Goal: Task Accomplishment & Management: Use online tool/utility

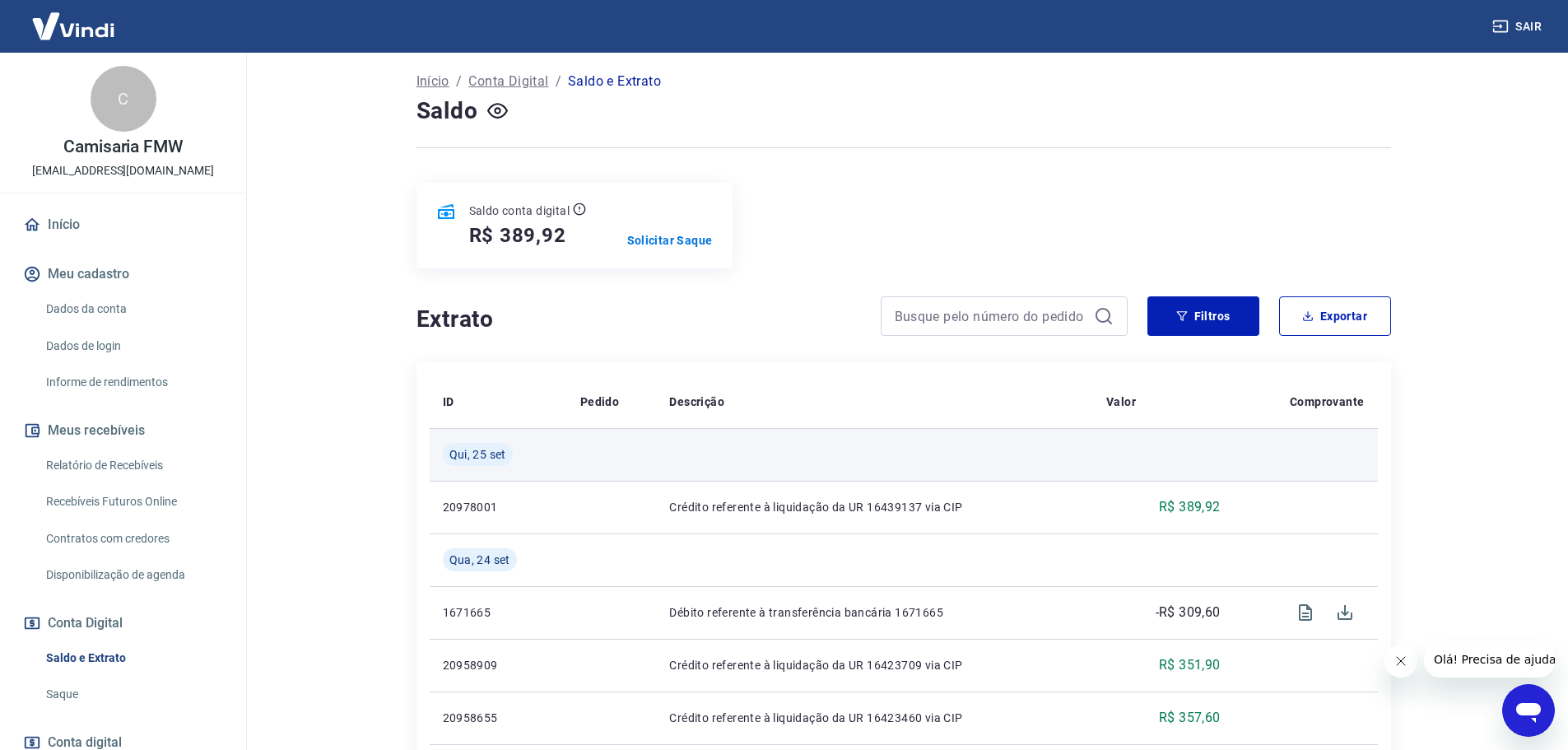
scroll to position [82, 0]
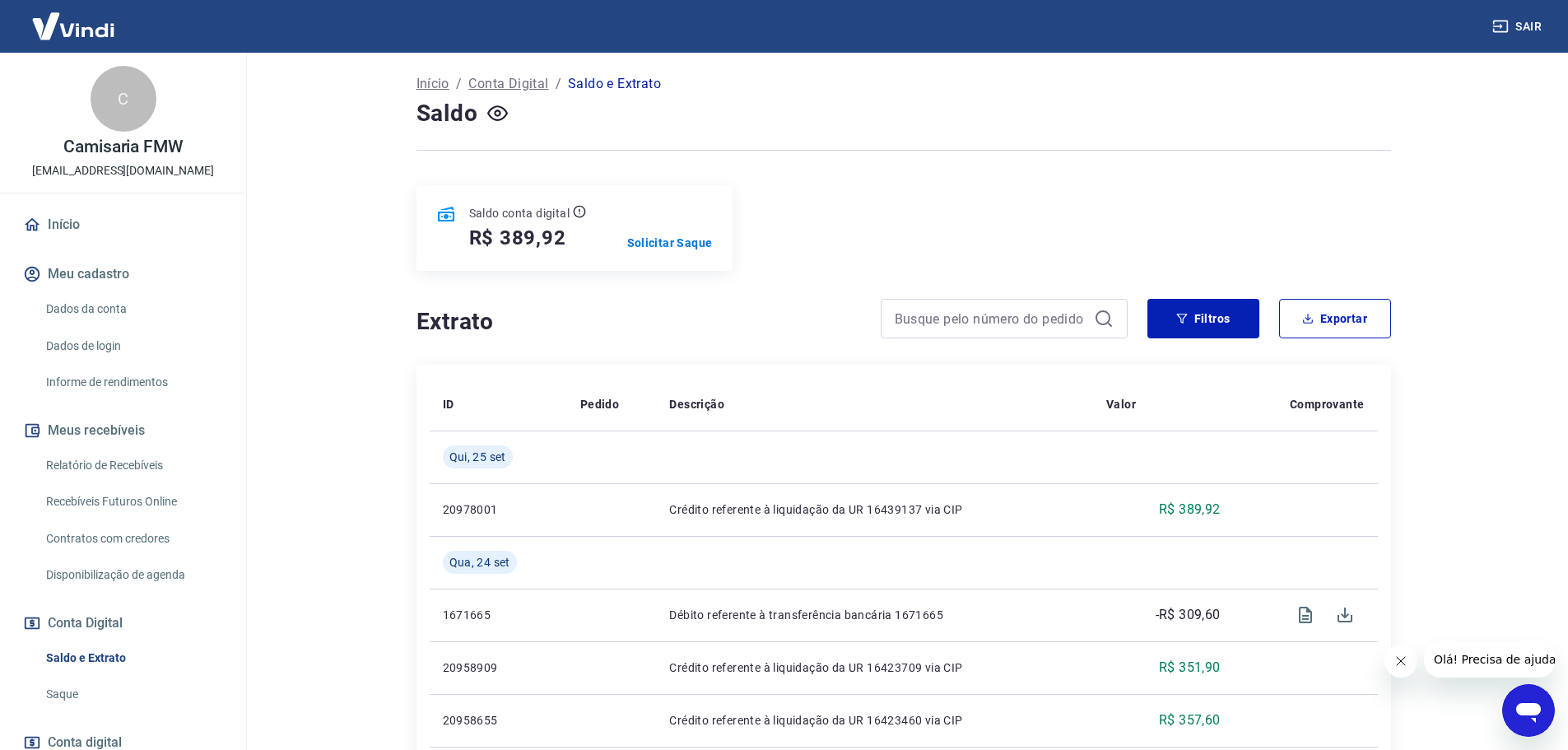
click at [53, 693] on link "Saque" at bounding box center [133, 694] width 187 height 34
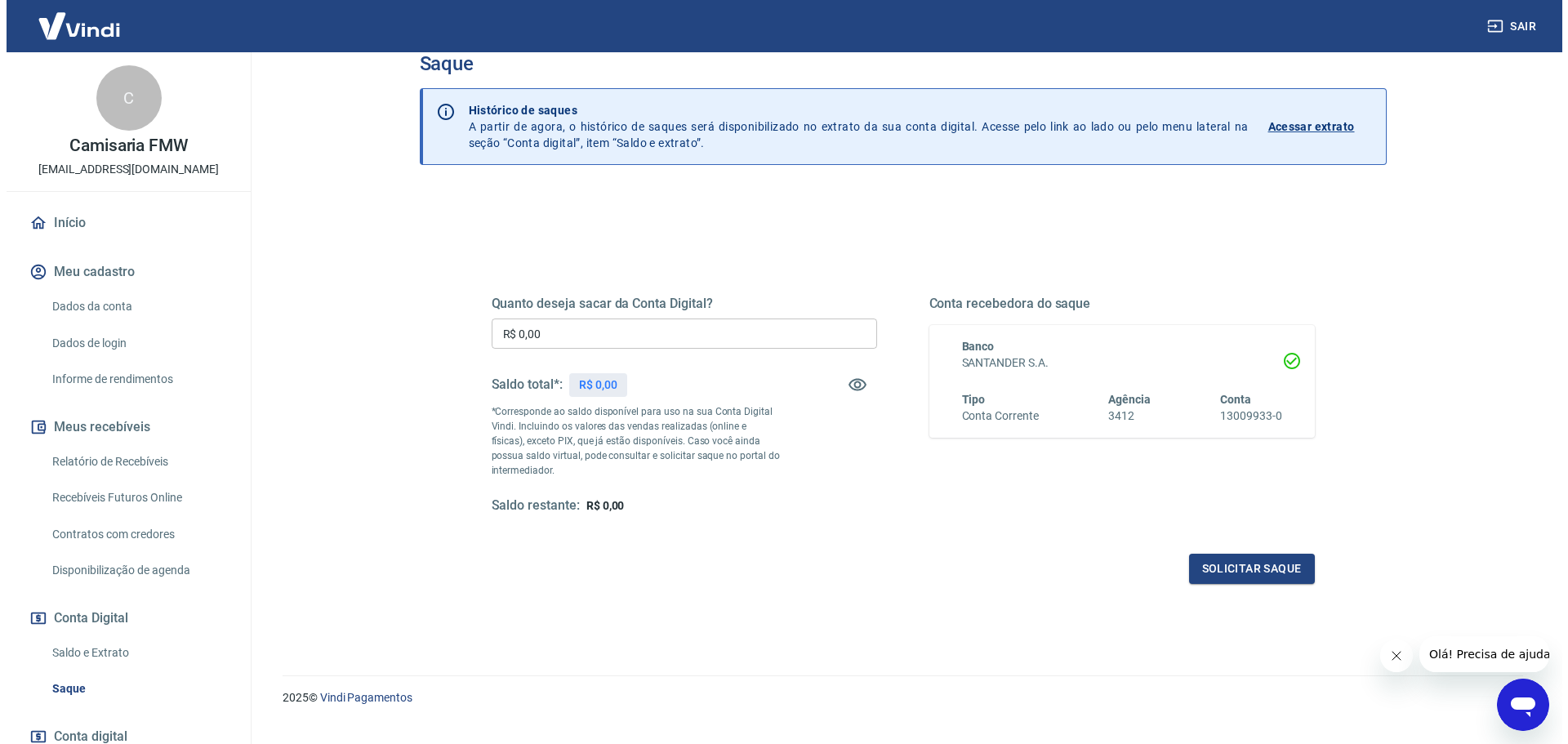
scroll to position [63, 0]
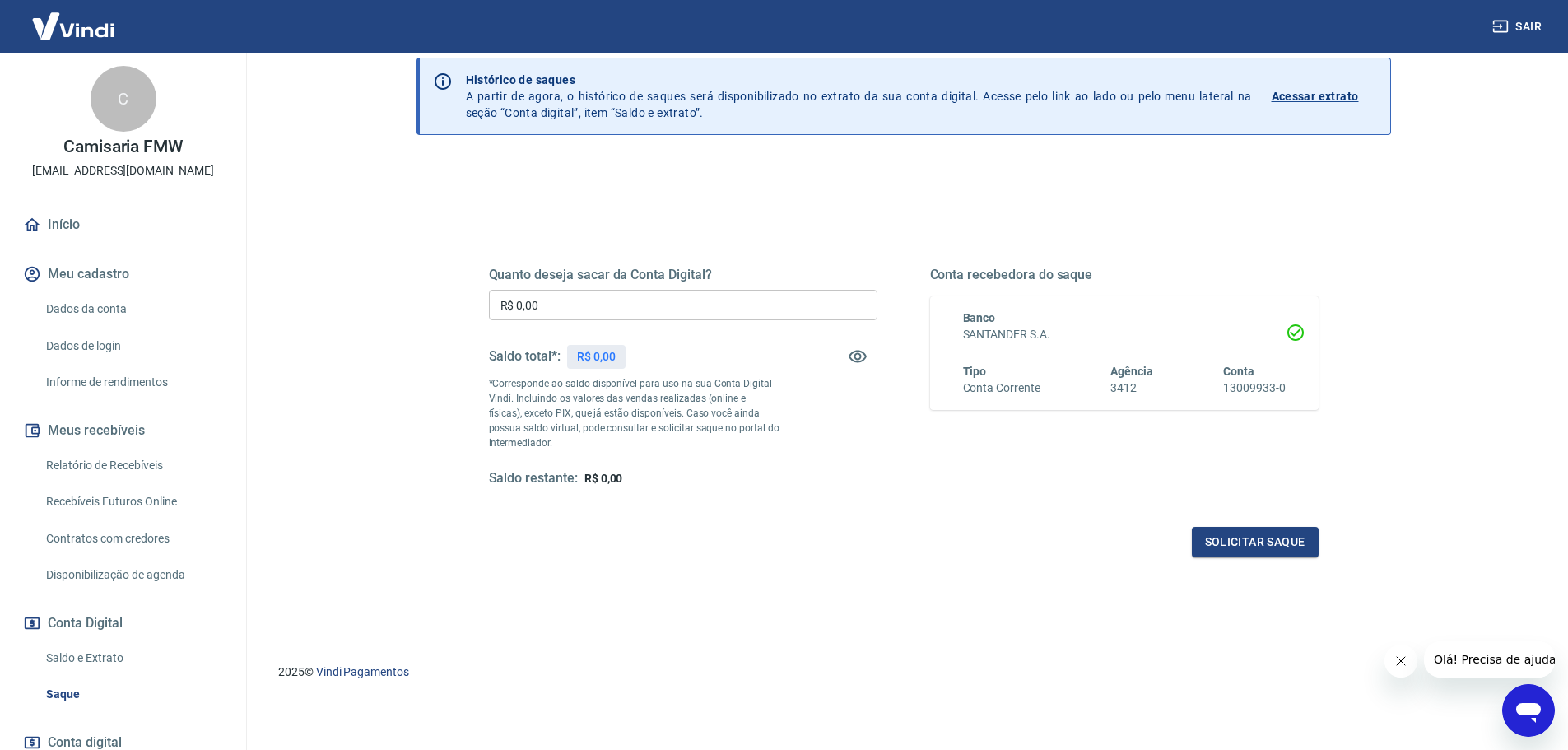
click at [622, 494] on div "Quanto deseja sacar da Conta Digital? R$ 0,00 ​ Saldo total*: R$ 0,00 *Correspo…" at bounding box center [903, 392] width 829 height 330
click at [634, 483] on span "R$ 389,92" at bounding box center [610, 478] width 52 height 13
drag, startPoint x: 560, startPoint y: 332, endPoint x: 554, endPoint y: 297, distance: 35.5
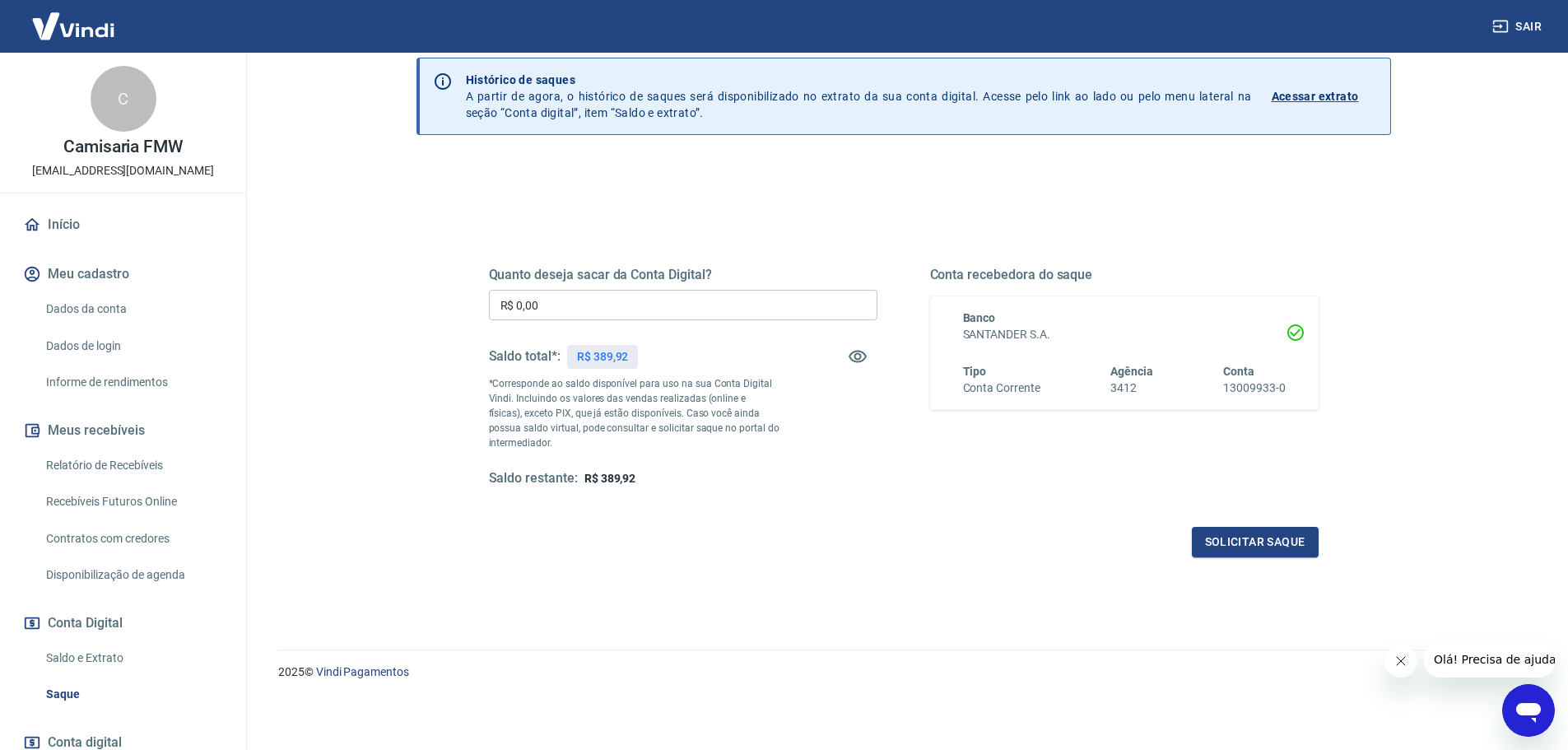
click at [558, 316] on div "Quanto deseja sacar da Conta Digital? R$ 0,00 ​ Saldo total*: R$ 389,92 *Corres…" at bounding box center [683, 377] width 389 height 220
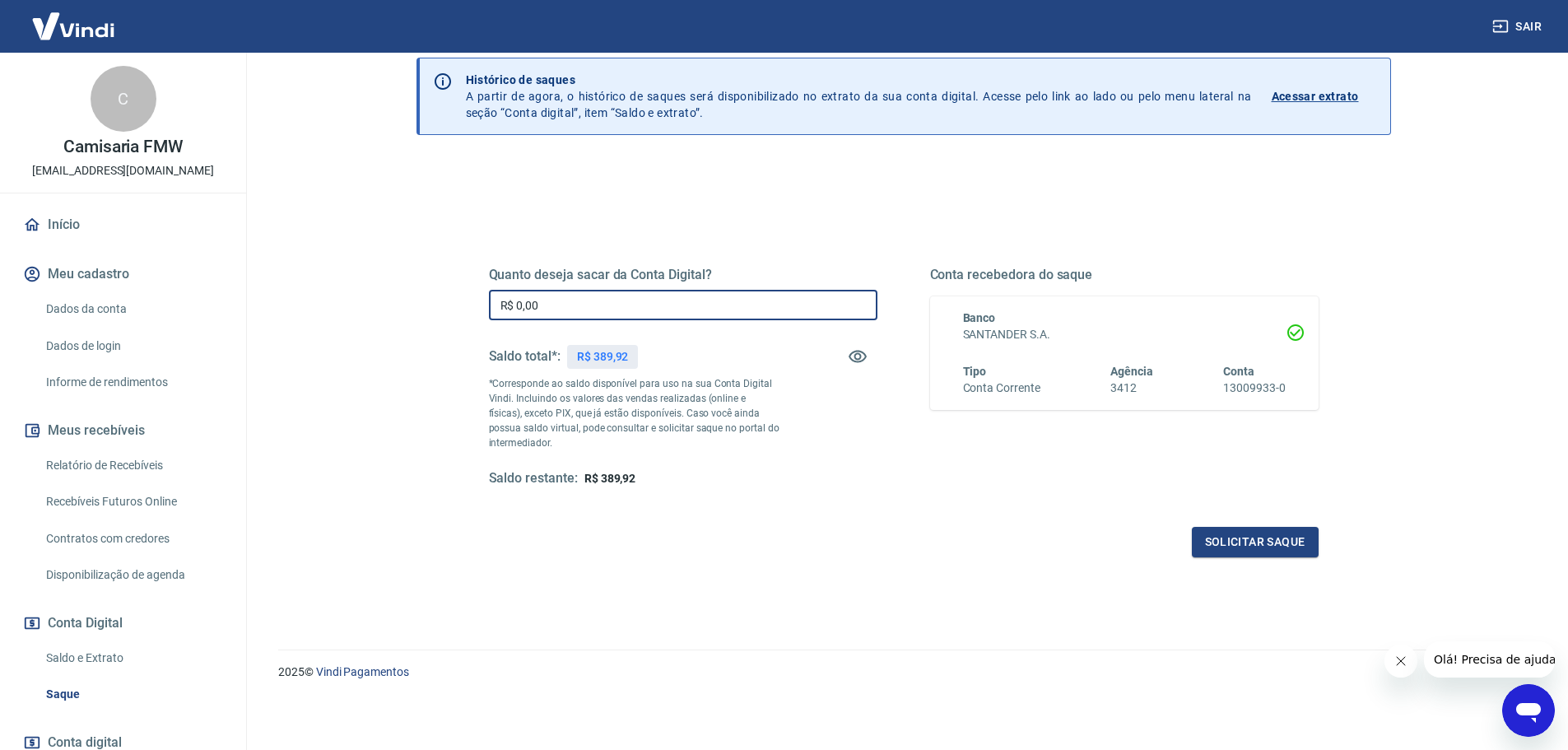
click at [554, 297] on input "R$ 0,00" at bounding box center [683, 305] width 389 height 31
click at [560, 297] on input "R$ 0,00" at bounding box center [683, 305] width 389 height 31
type input "R$ 389,92"
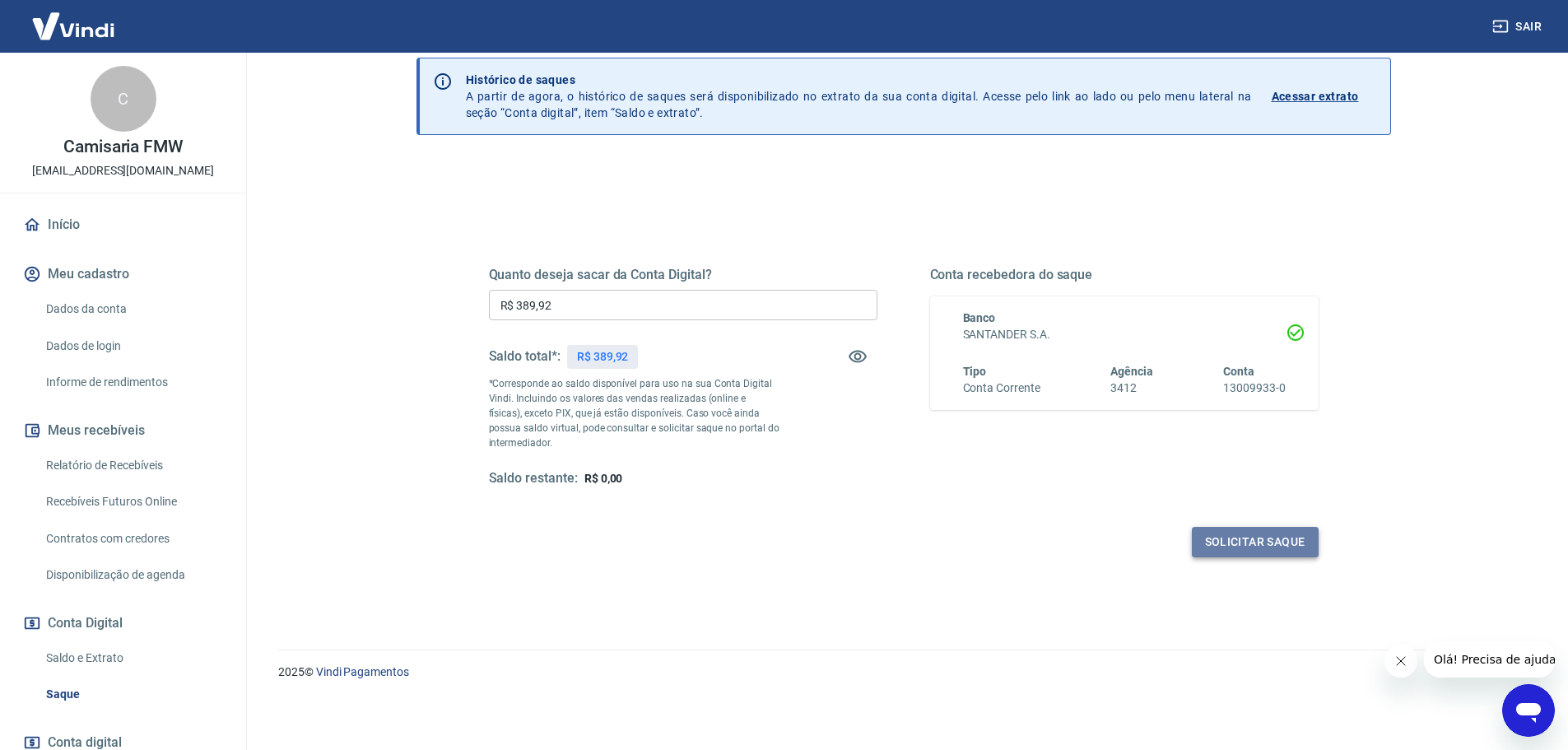
click at [1225, 543] on button "Solicitar saque" at bounding box center [1254, 542] width 127 height 31
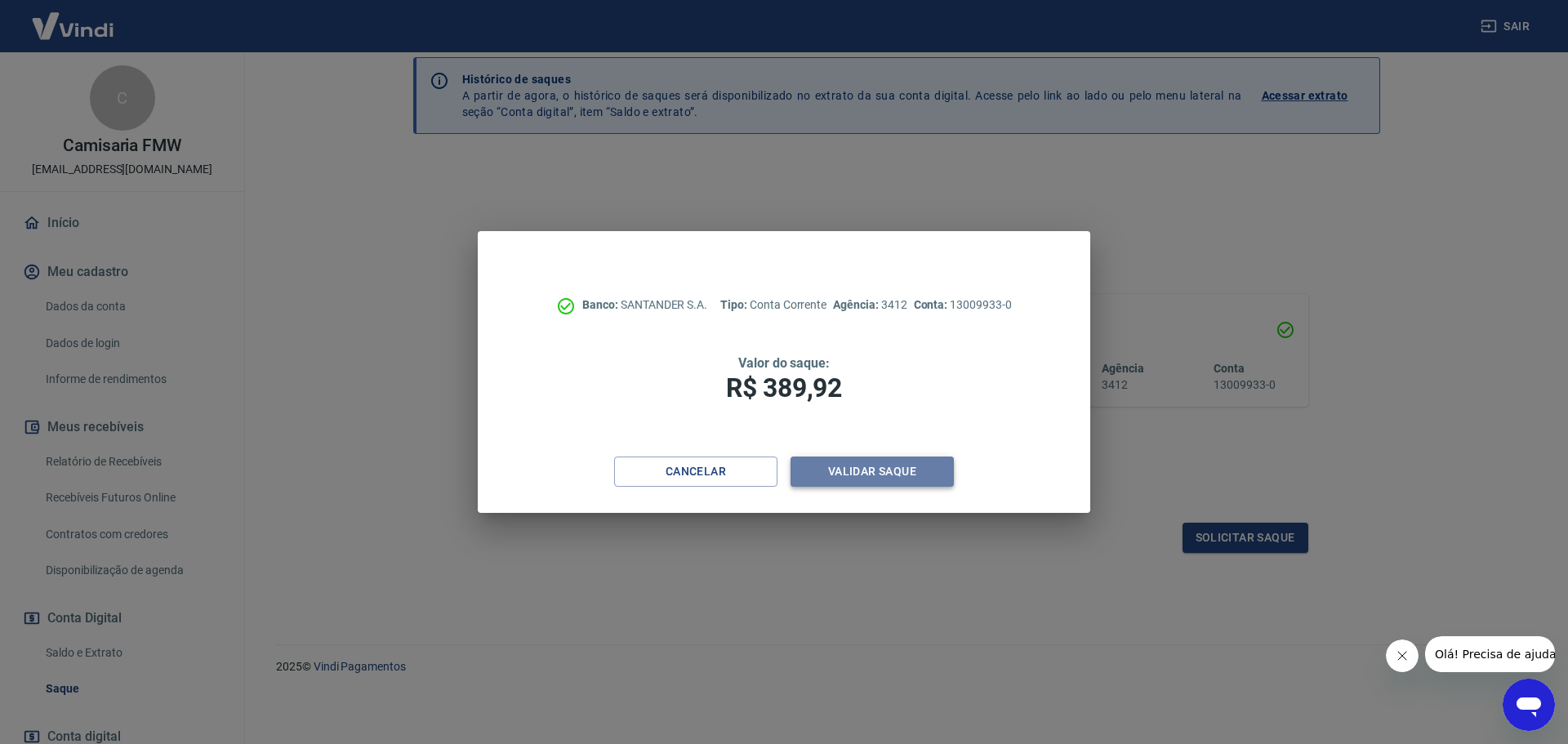
click at [847, 475] on button "Validar saque" at bounding box center [873, 472] width 164 height 30
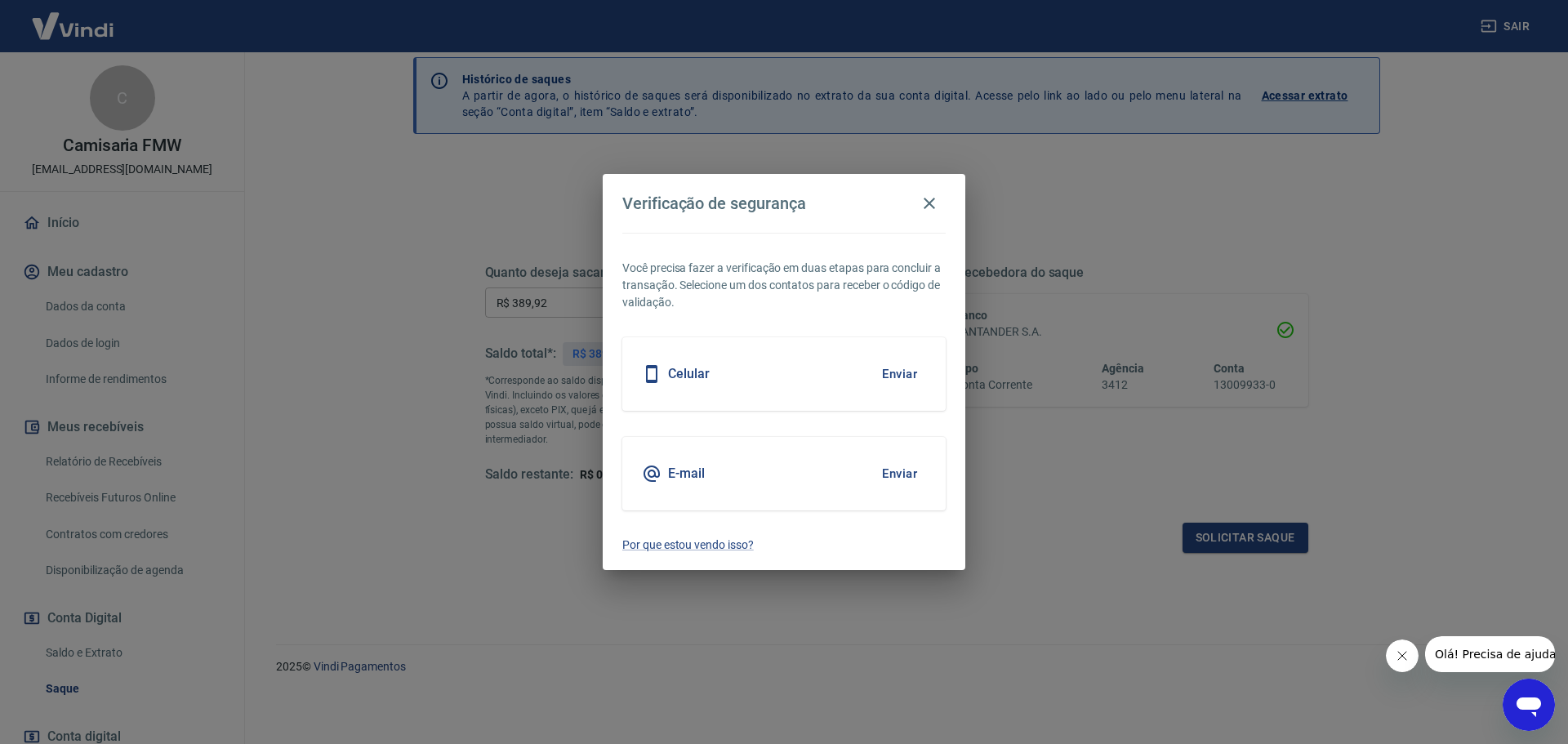
click at [658, 469] on icon at bounding box center [652, 473] width 16 height 16
click at [898, 480] on button "Enviar" at bounding box center [899, 473] width 53 height 35
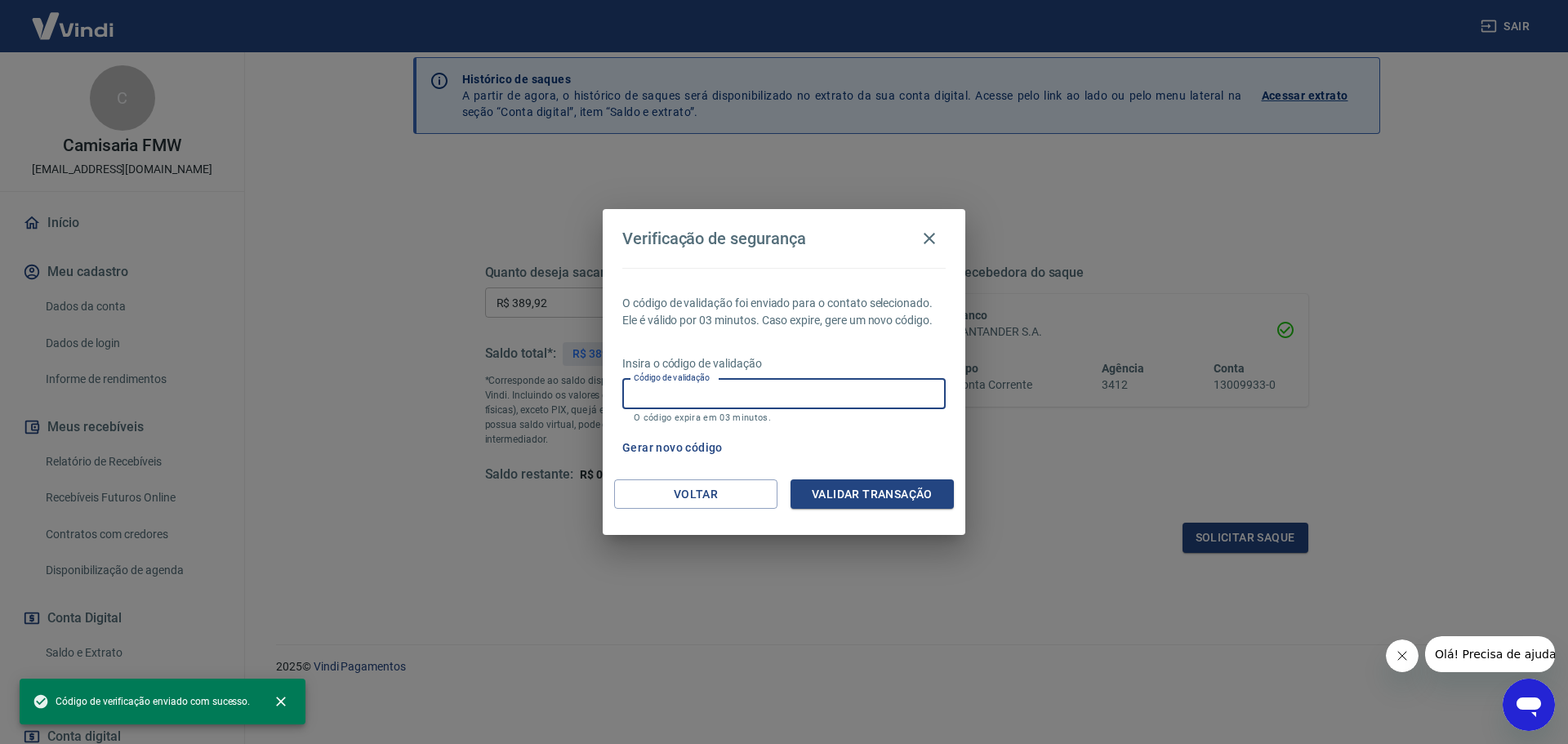
click at [754, 392] on input "Código de validação" at bounding box center [783, 394] width 323 height 30
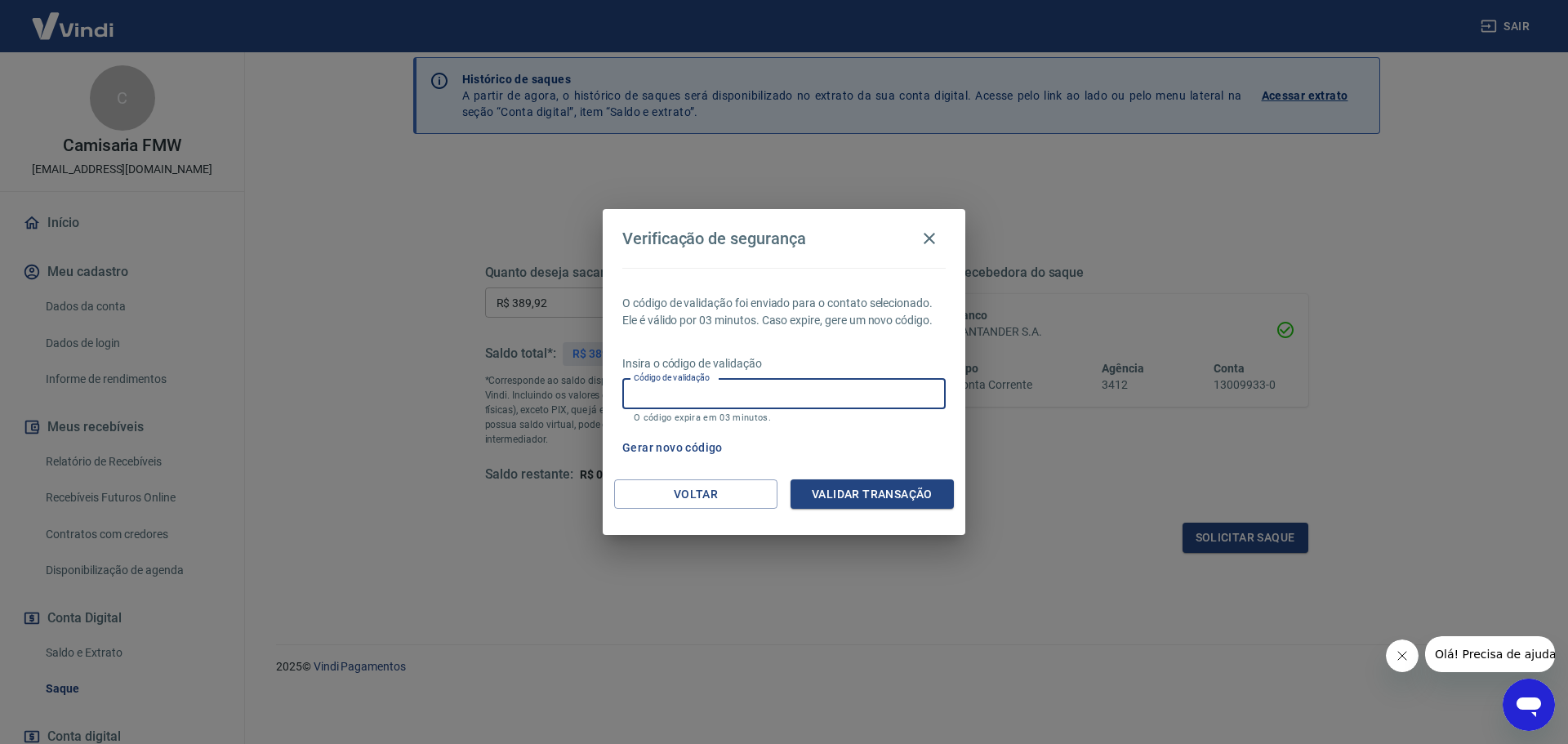
click at [1026, 601] on div "Verificação de segurança O código de validação foi enviado para o contato selec…" at bounding box center [784, 372] width 1568 height 744
click at [686, 401] on input "Código de validação" at bounding box center [783, 394] width 323 height 30
click at [744, 392] on input "Código de validação" at bounding box center [783, 394] width 323 height 30
click at [800, 345] on div "O código de validação foi enviado para o contato selecionado. Ele é válido por …" at bounding box center [784, 373] width 363 height 212
click at [795, 394] on input "Código de validação" at bounding box center [783, 394] width 323 height 30
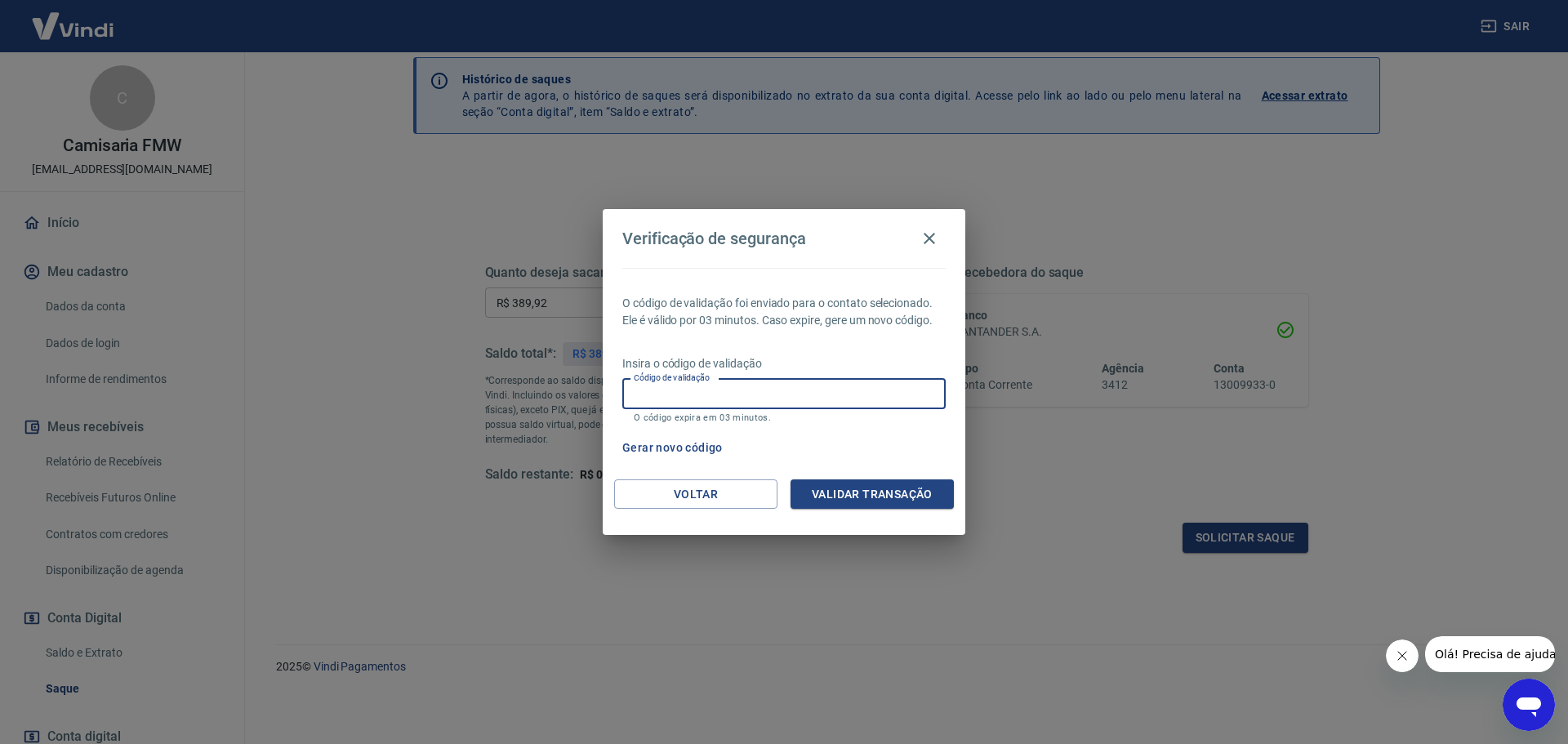
click at [684, 391] on input "Código de validação" at bounding box center [783, 394] width 323 height 30
type input "957335"
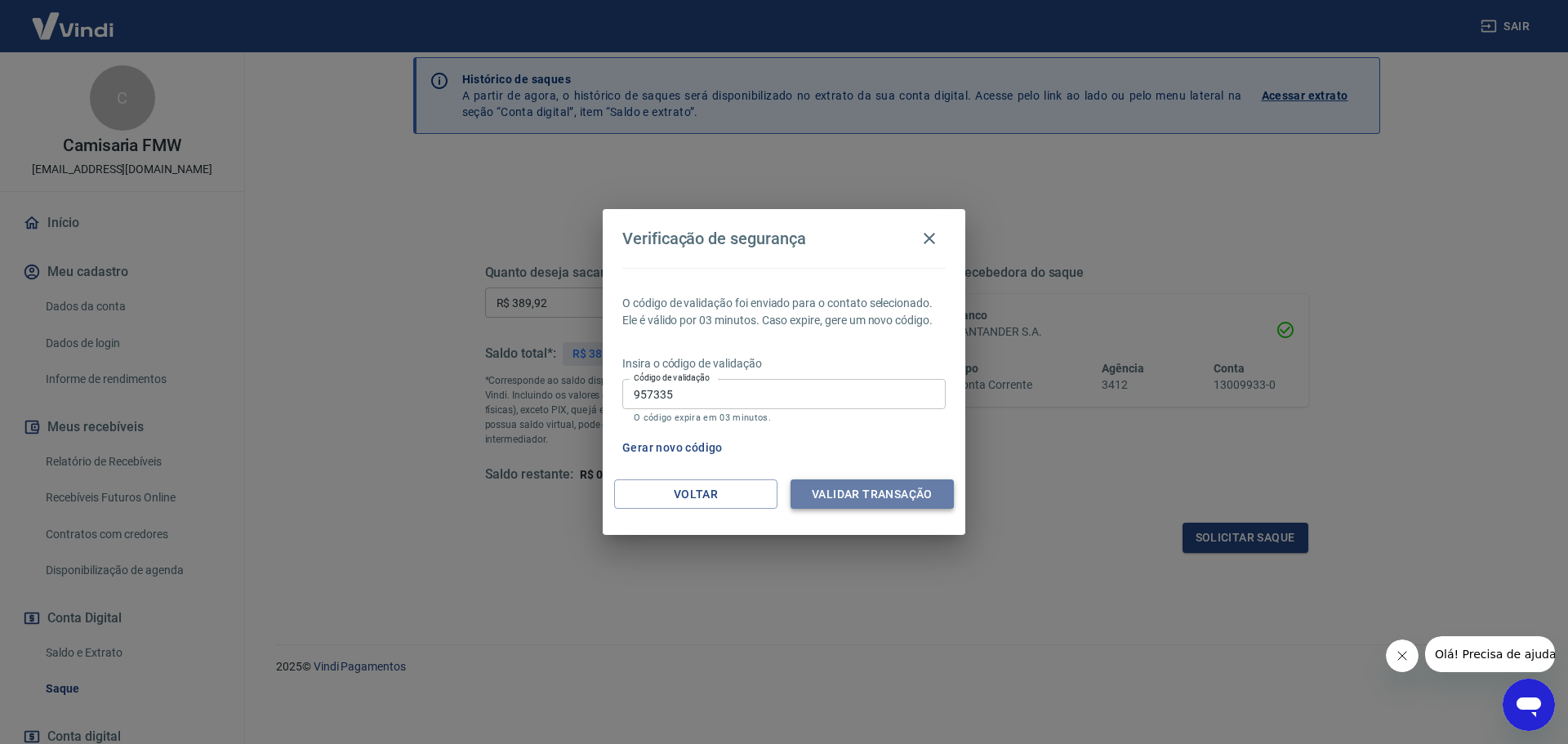
click at [907, 492] on button "Validar transação" at bounding box center [873, 494] width 164 height 30
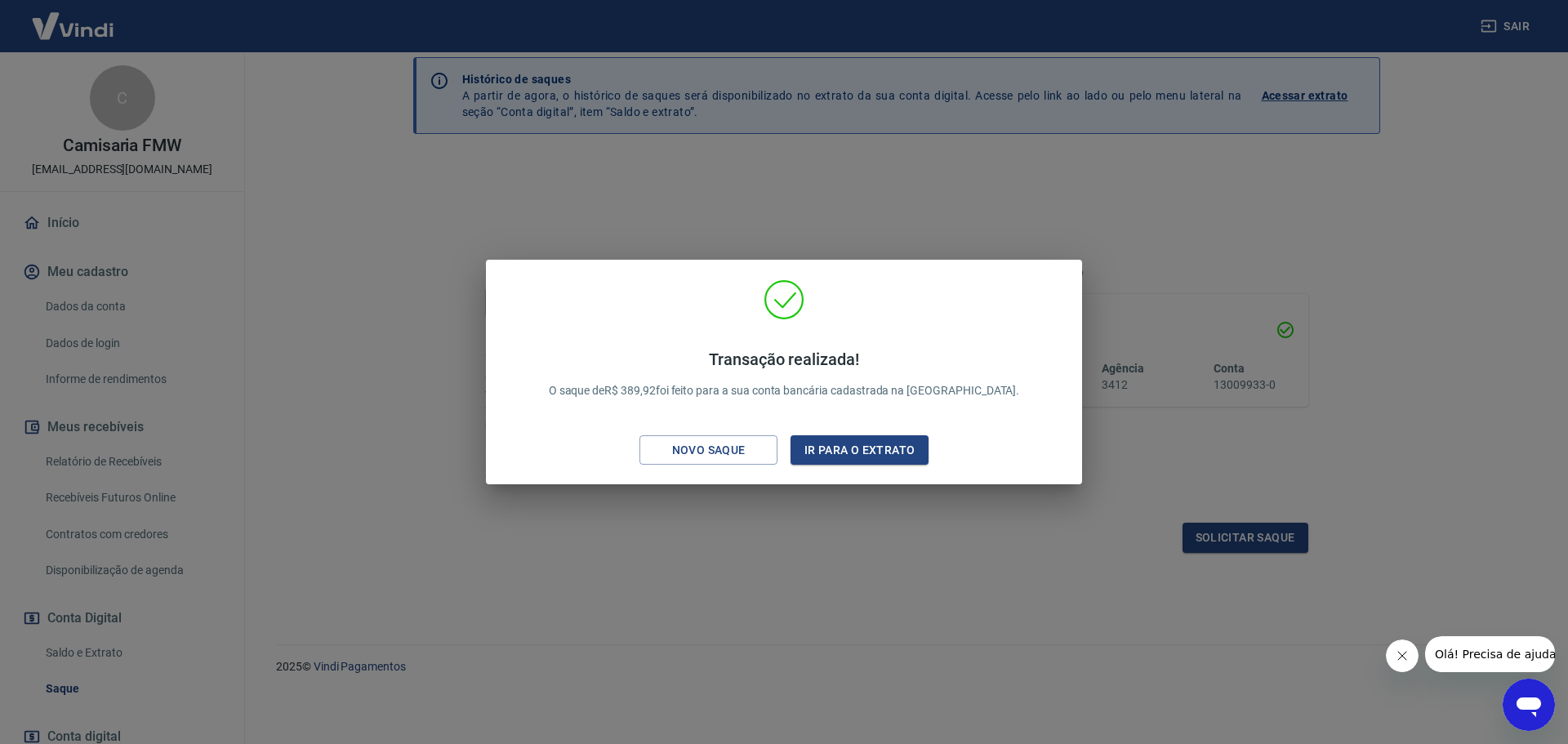
click at [673, 390] on p "Transação realizada! O saque de R$ 389,92 foi feito para a sua conta bancária c…" at bounding box center [784, 374] width 471 height 50
copy p "389,92"
click at [1009, 415] on div "Transação realizada! O saque de R$ 389,92 foi feito para a sua conta bancária c…" at bounding box center [783, 375] width 570 height 192
click at [677, 391] on p "Transação realizada! O saque de R$ 389,92 foi feito para a sua conta bancária c…" at bounding box center [784, 374] width 471 height 50
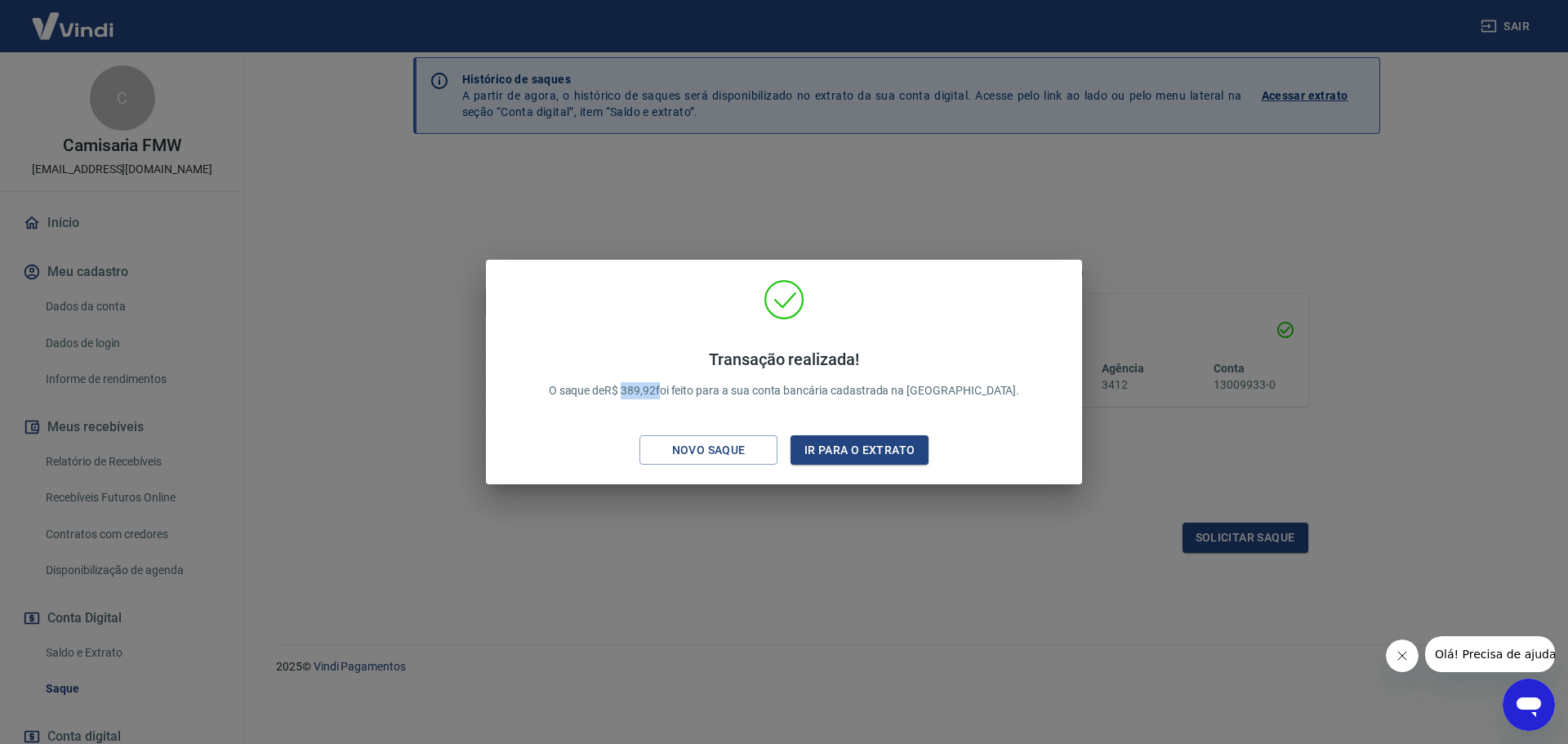
click at [677, 391] on p "Transação realizada! O saque de R$ 389,92 foi feito para a sua conta bancária c…" at bounding box center [784, 374] width 471 height 50
copy p "389,92"
click at [900, 443] on button "Ir para o extrato" at bounding box center [860, 450] width 138 height 30
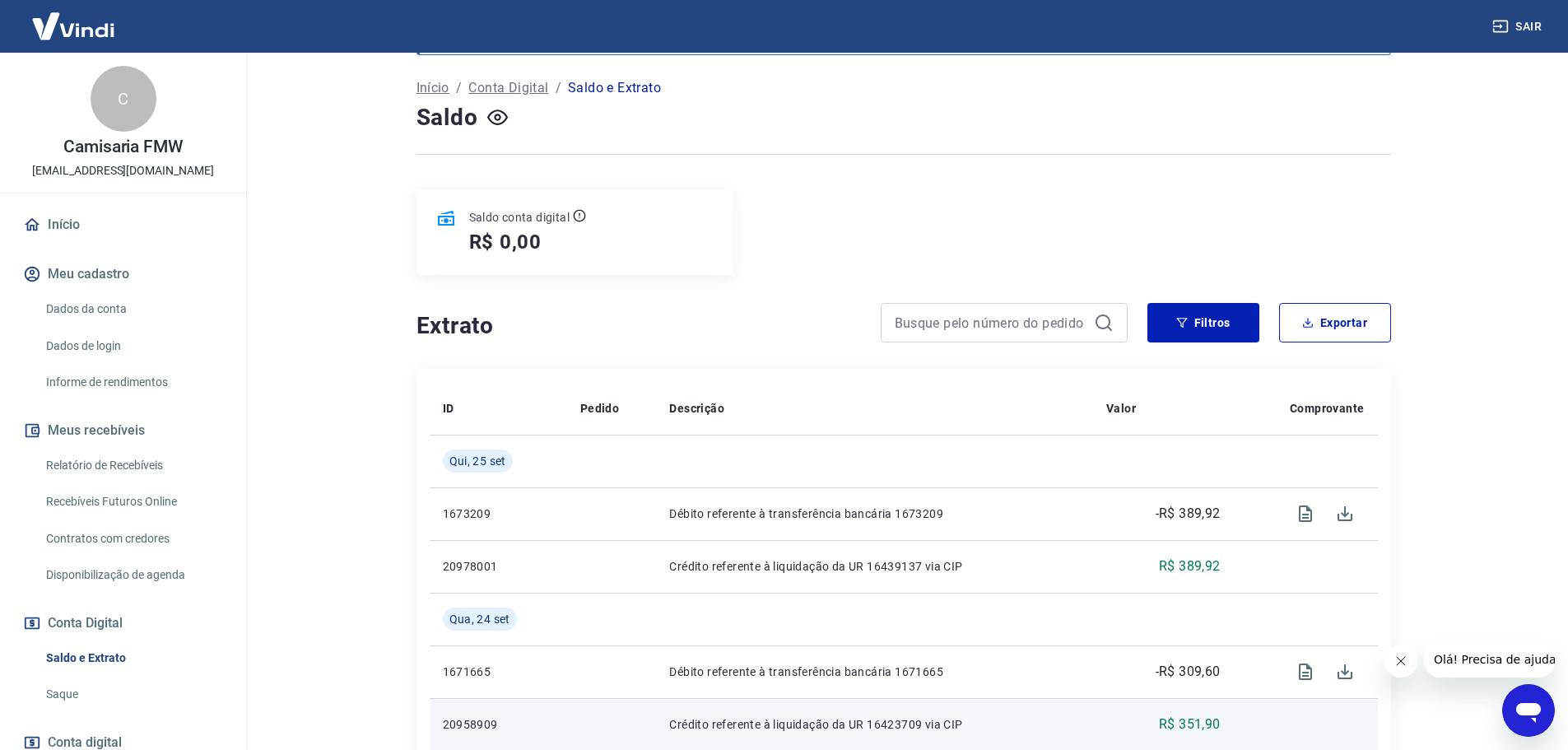
scroll to position [82, 0]
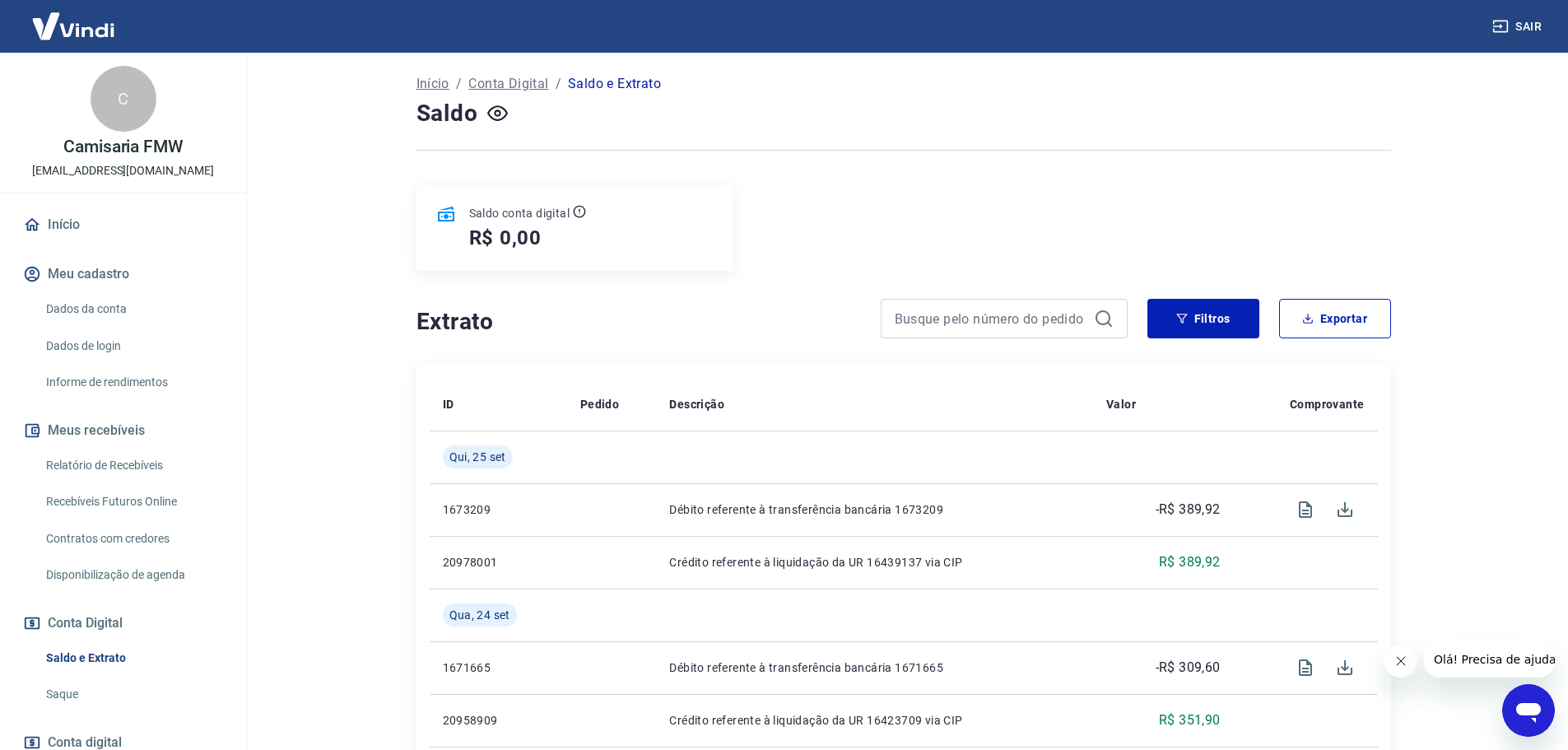
click at [1517, 28] on button "Sair" at bounding box center [1519, 27] width 60 height 31
